Goal: Information Seeking & Learning: Find specific fact

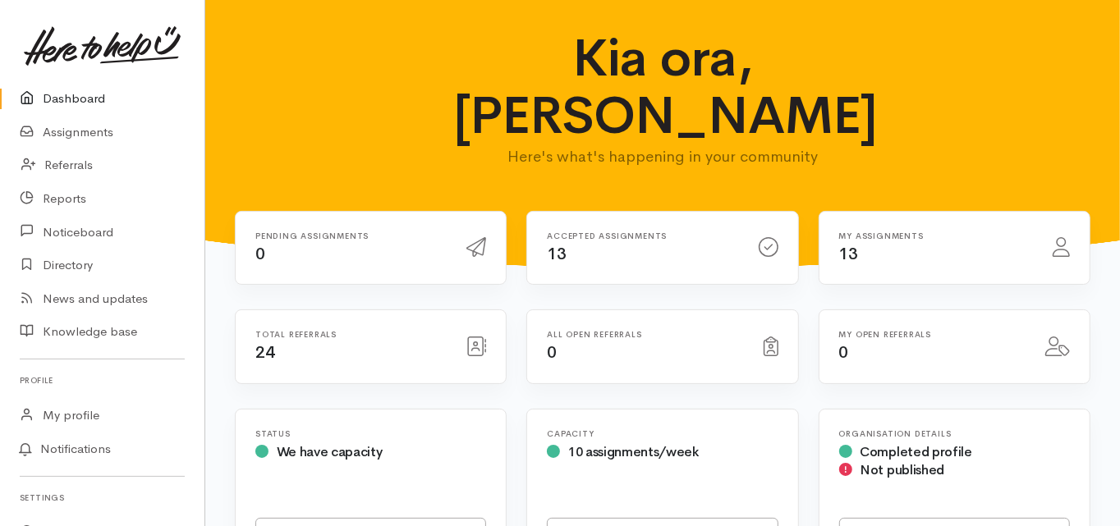
click at [85, 98] on link "Dashboard" at bounding box center [102, 99] width 204 height 34
click at [86, 100] on link "Dashboard" at bounding box center [102, 99] width 204 height 34
click at [85, 95] on link "Dashboard" at bounding box center [102, 99] width 204 height 34
click at [86, 91] on link "Dashboard" at bounding box center [102, 99] width 204 height 34
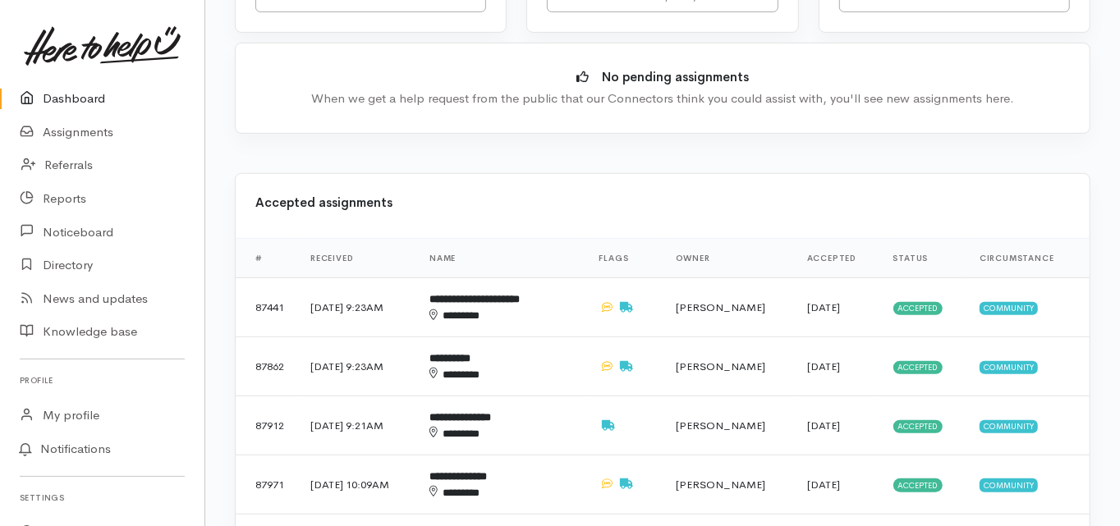
scroll to position [460, 0]
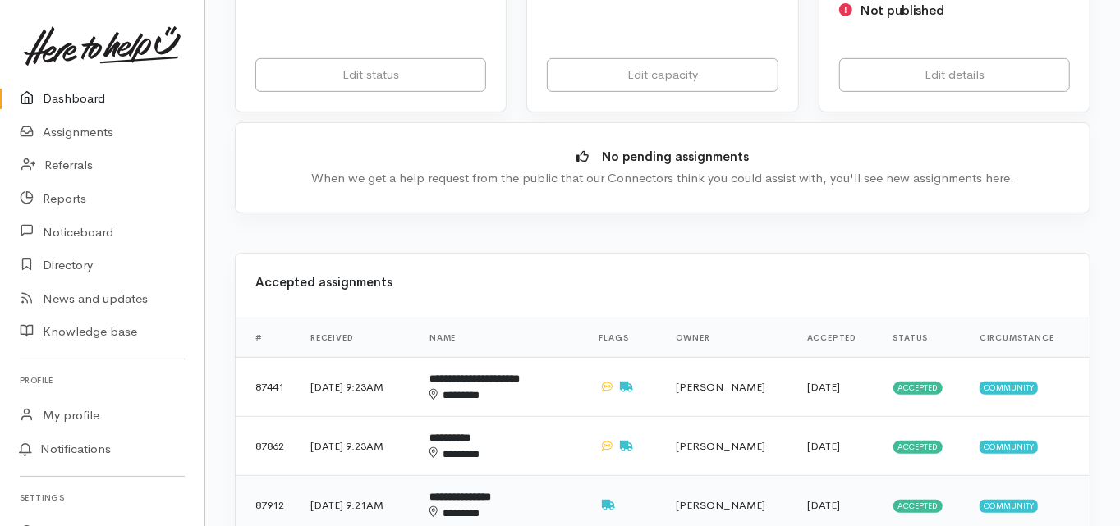
click at [491, 492] on b "**********" at bounding box center [460, 497] width 62 height 11
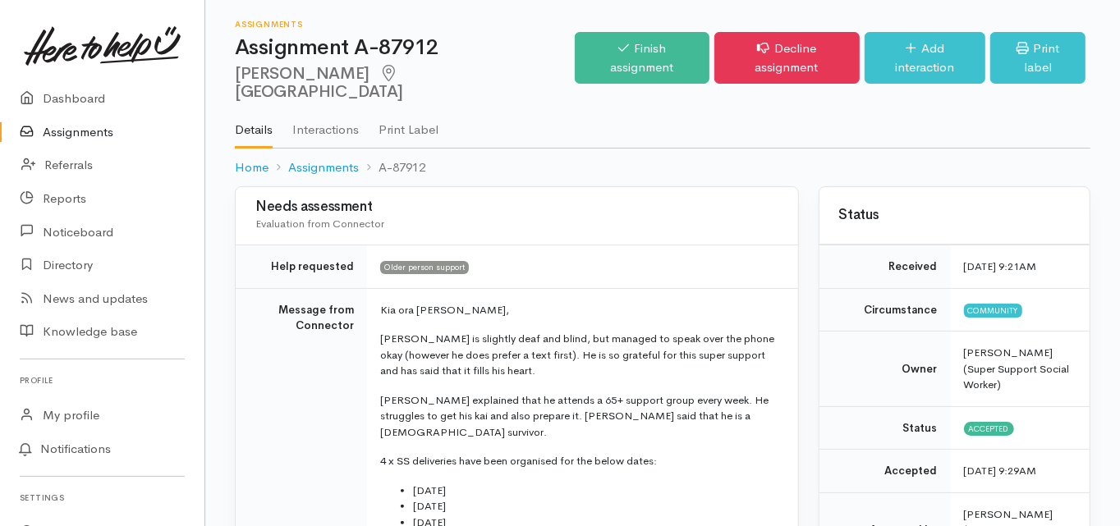
drag, startPoint x: 234, startPoint y: 76, endPoint x: 346, endPoint y: 76, distance: 112.5
click at [346, 76] on h2 "[PERSON_NAME]" at bounding box center [405, 83] width 340 height 37
copy h2 "[PERSON_NAME]"
click at [262, 342] on td "Message from Connector" at bounding box center [301, 475] width 131 height 375
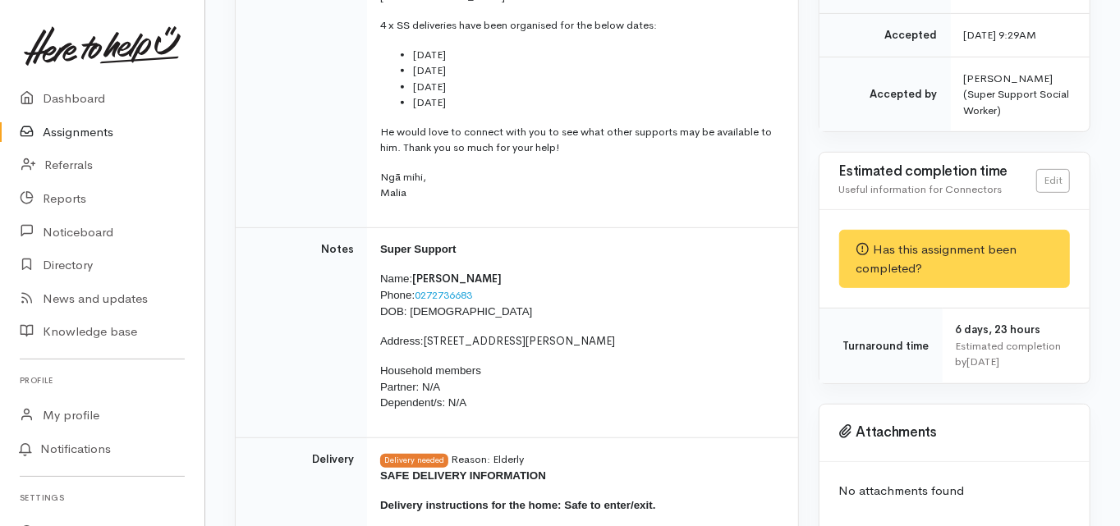
scroll to position [460, 0]
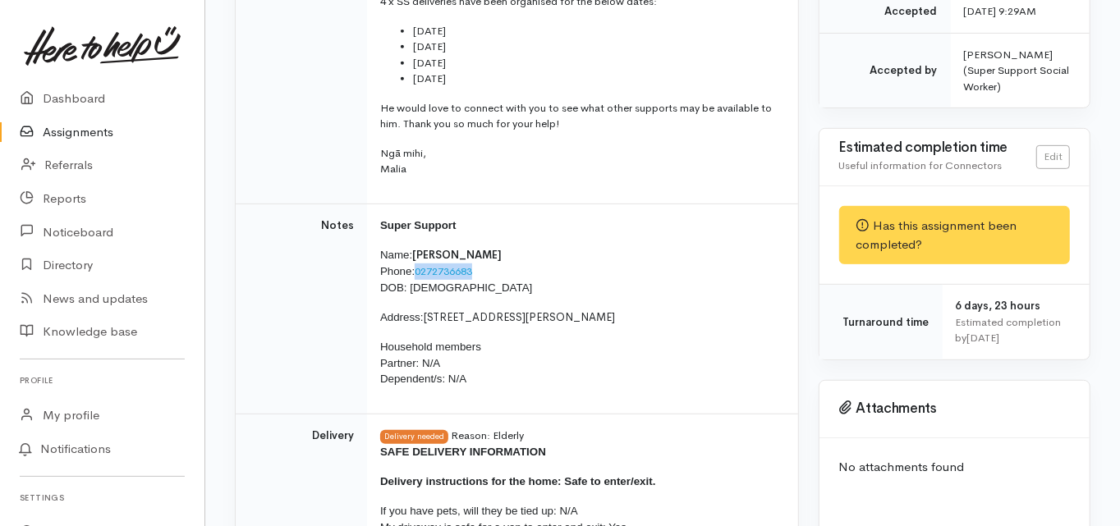
drag, startPoint x: 466, startPoint y: 235, endPoint x: 418, endPoint y: 241, distance: 48.9
click at [418, 247] on p "Name: Phillip Rudolph Phone: 0272736683 DOB: 23/07/1958" at bounding box center [579, 271] width 398 height 49
copy link "0272736683"
drag, startPoint x: 466, startPoint y: 253, endPoint x: 412, endPoint y: 256, distance: 53.5
click at [411, 257] on p "Name: Phillip Rudolph Phone: 0272736683 DOB: 23/07/1958" at bounding box center [579, 271] width 398 height 49
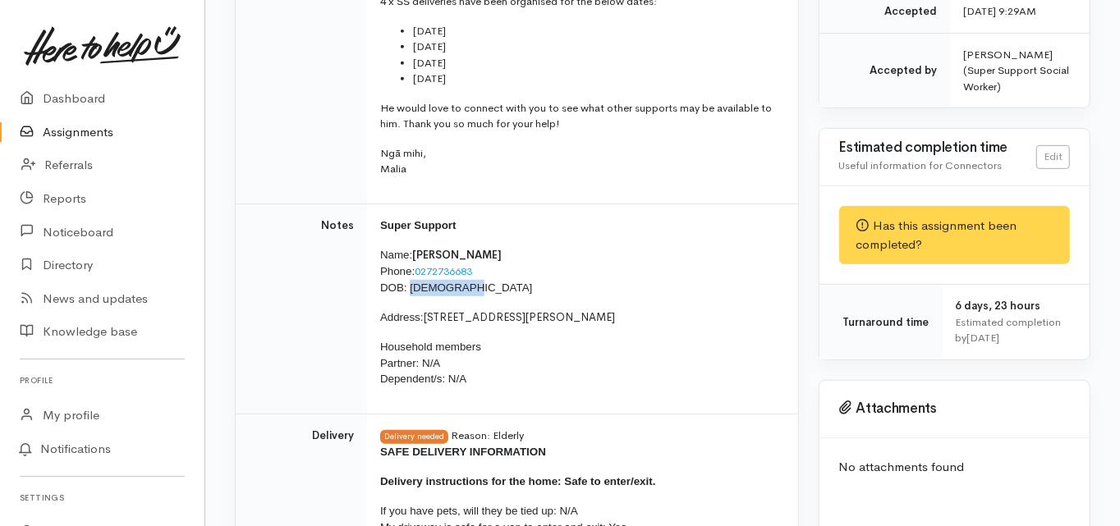
copy span "23/07/1958"
drag, startPoint x: 425, startPoint y: 280, endPoint x: 504, endPoint y: 287, distance: 79.1
click at [504, 310] on span "37B Evans Road, Papamoa Beach" at bounding box center [520, 317] width 192 height 14
copy span "37B Evans Road"
click at [289, 310] on td "Notes" at bounding box center [301, 309] width 131 height 211
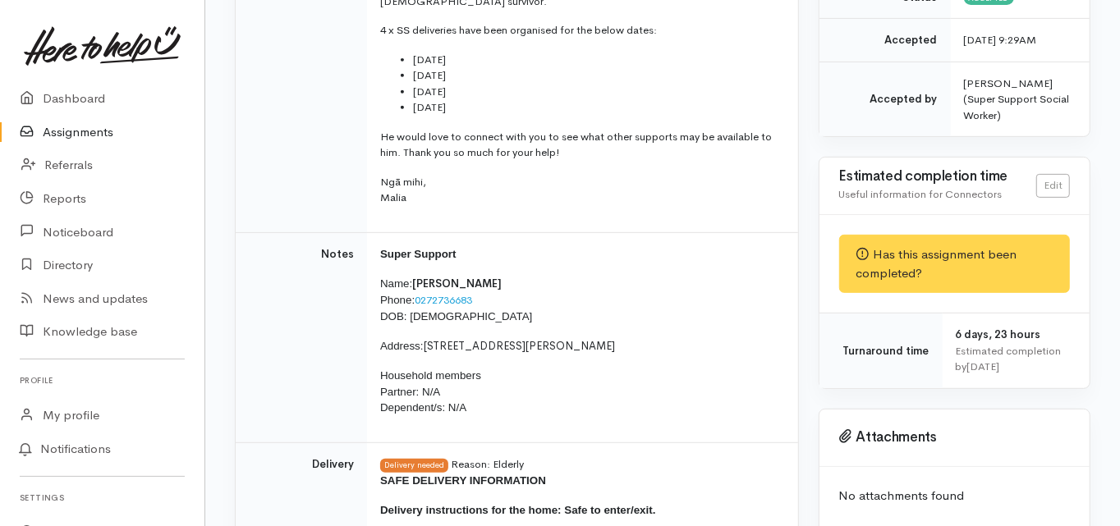
scroll to position [168, 0]
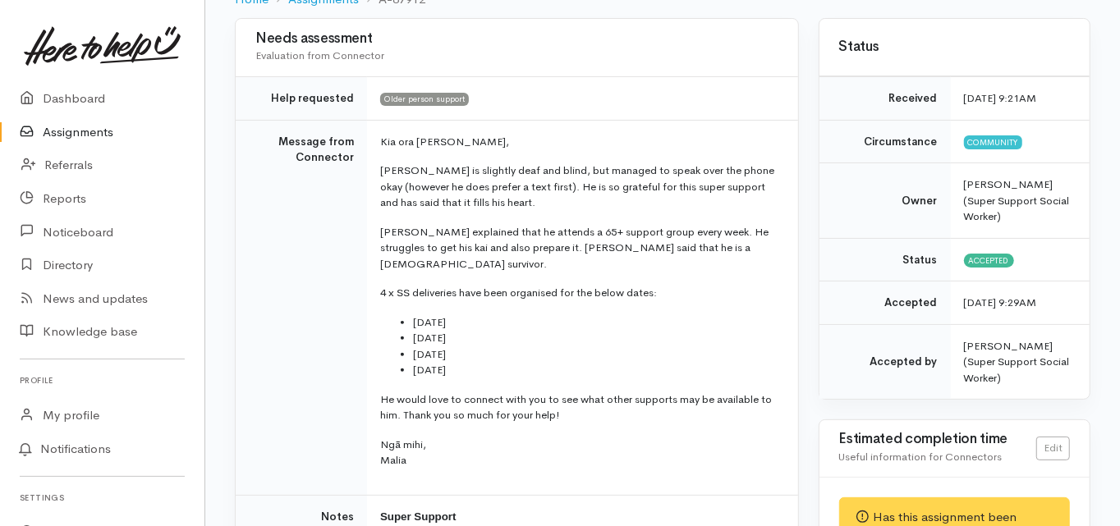
click at [273, 396] on td "Message from Connector" at bounding box center [301, 307] width 131 height 375
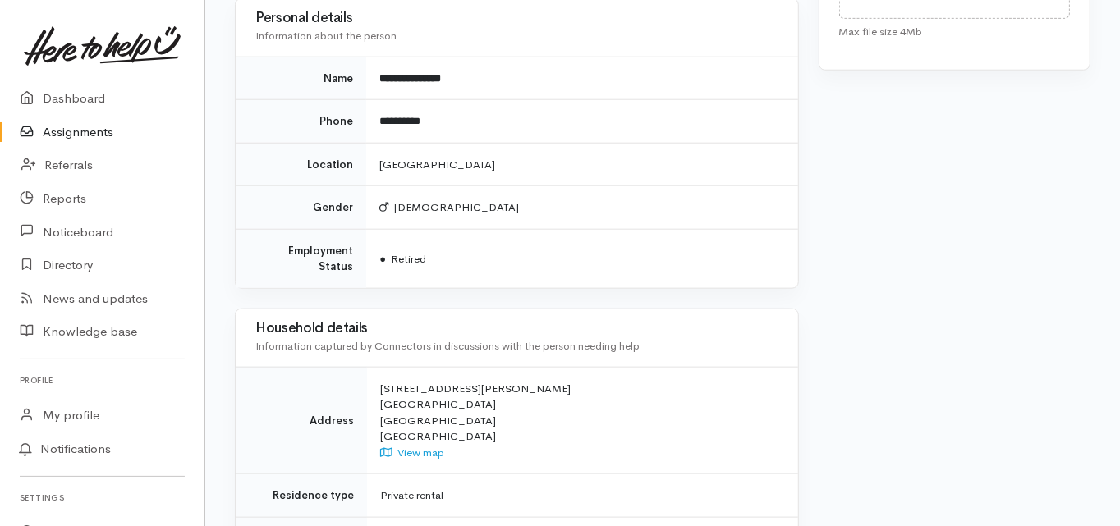
scroll to position [1285, 0]
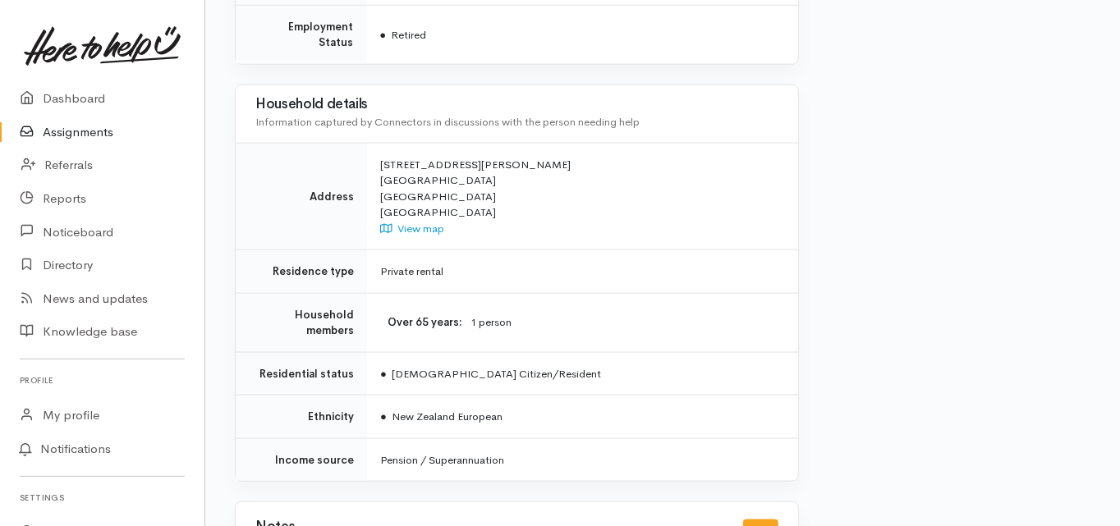
click at [622, 293] on td "Over 65 years 1 person" at bounding box center [582, 322] width 431 height 59
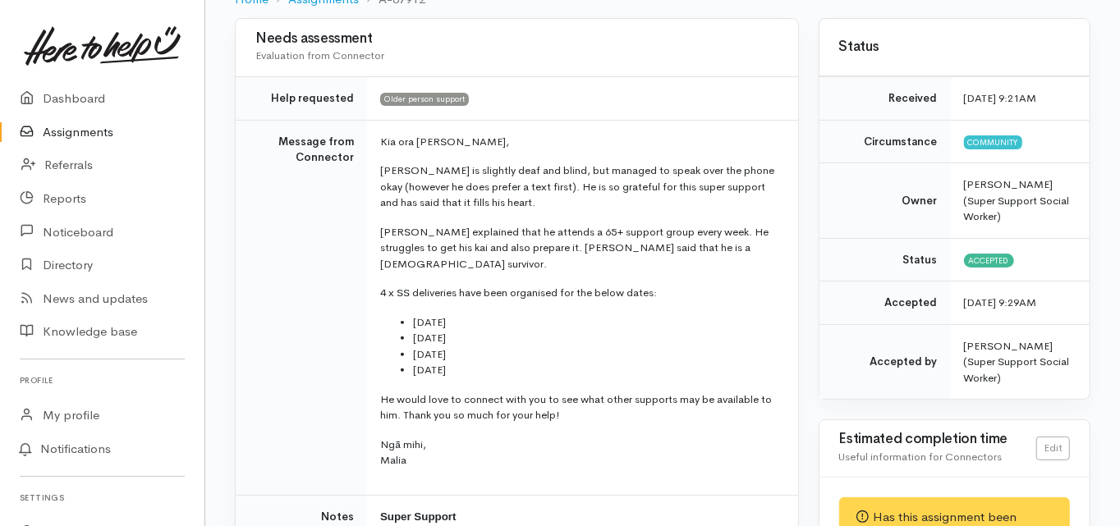
scroll to position [103, 0]
